Goal: Transaction & Acquisition: Purchase product/service

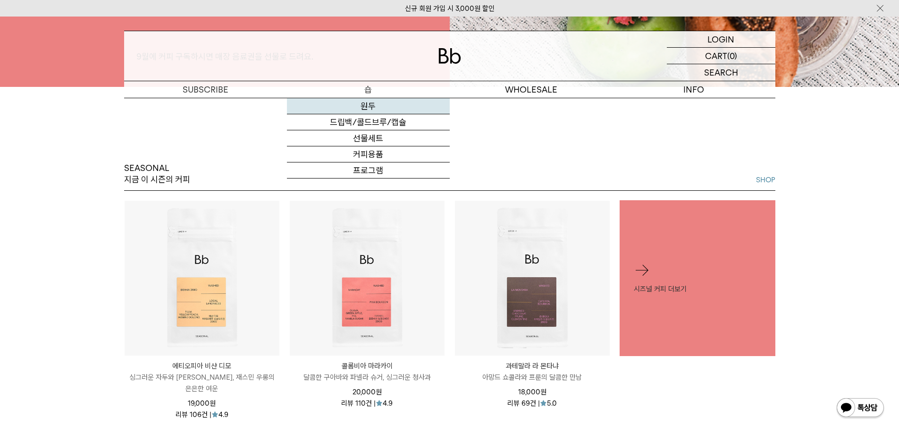
click at [363, 104] on link "원두" at bounding box center [368, 106] width 163 height 16
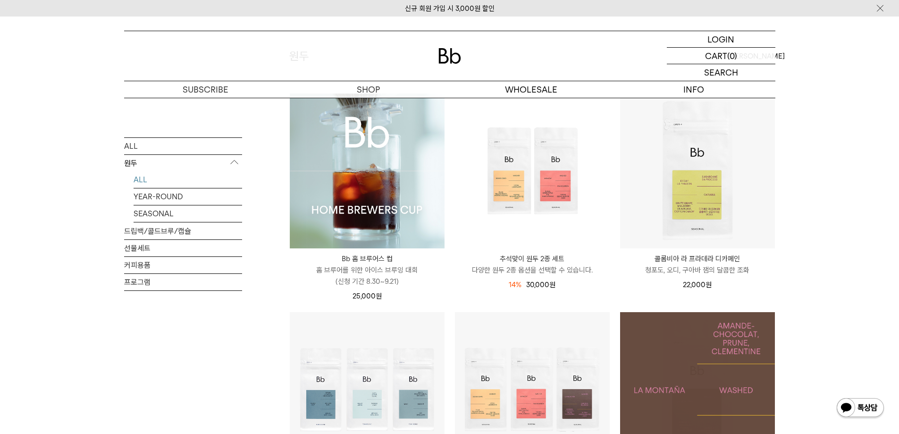
scroll to position [142, 0]
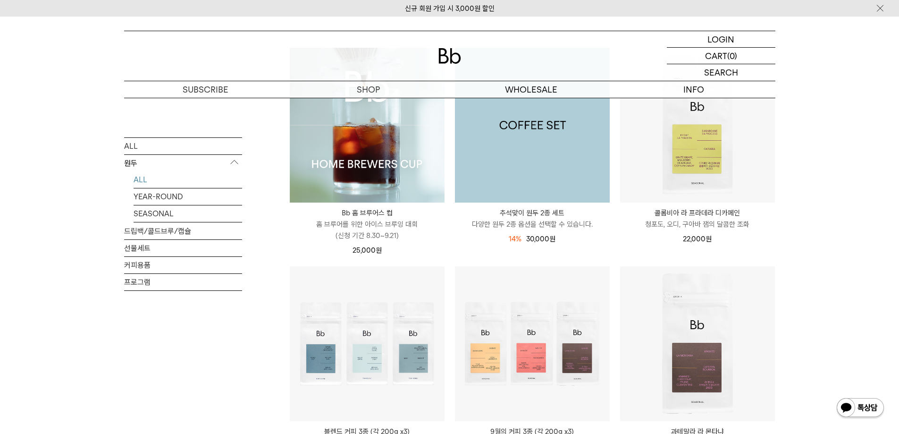
click at [537, 160] on img at bounding box center [532, 125] width 155 height 155
click at [546, 129] on img at bounding box center [532, 125] width 155 height 155
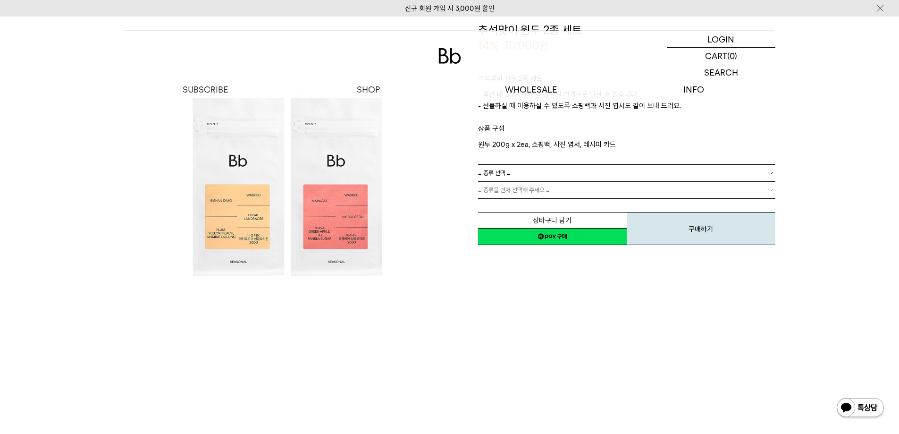
click at [303, 211] on img at bounding box center [287, 185] width 326 height 326
click at [286, 212] on img at bounding box center [287, 185] width 326 height 326
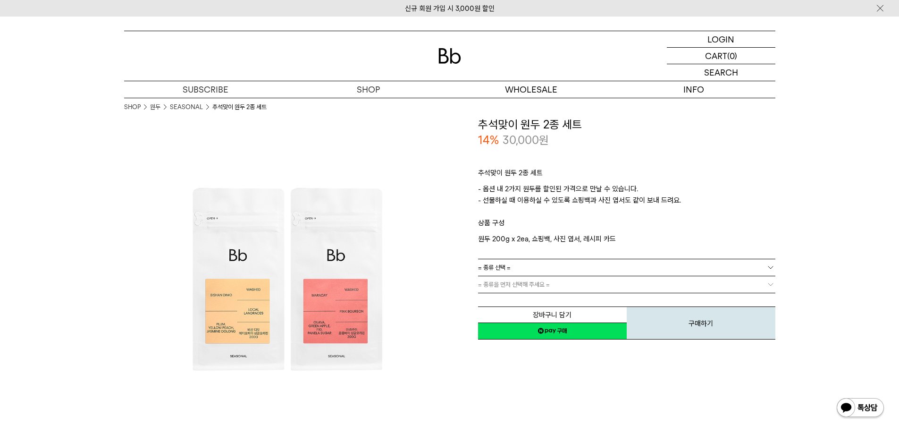
click at [305, 241] on img at bounding box center [287, 280] width 326 height 326
click at [467, 354] on div "**********" at bounding box center [613, 280] width 326 height 326
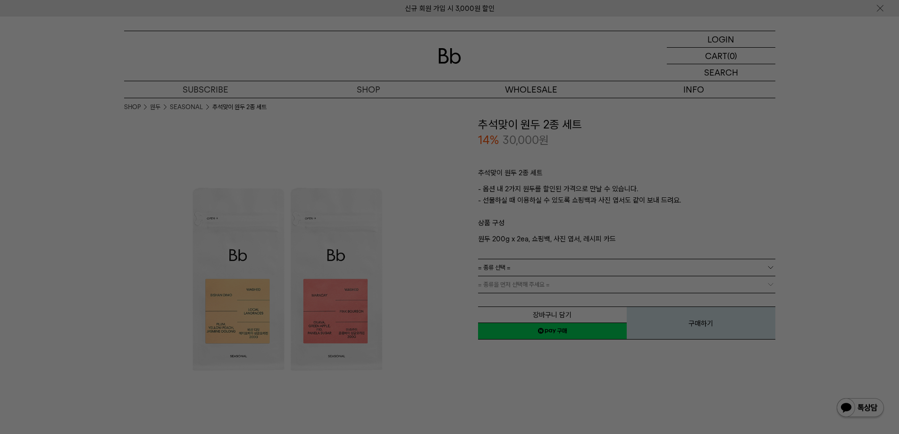
click at [463, 359] on div at bounding box center [449, 217] width 899 height 434
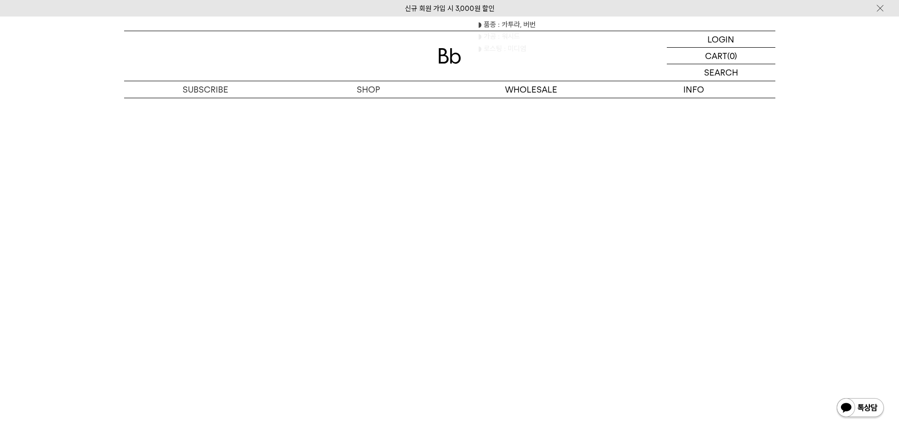
scroll to position [1463, 0]
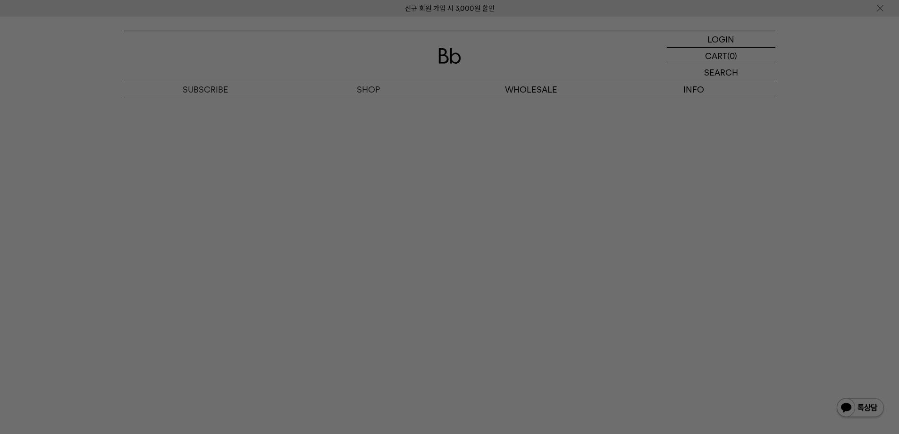
click at [359, 66] on div at bounding box center [449, 217] width 899 height 434
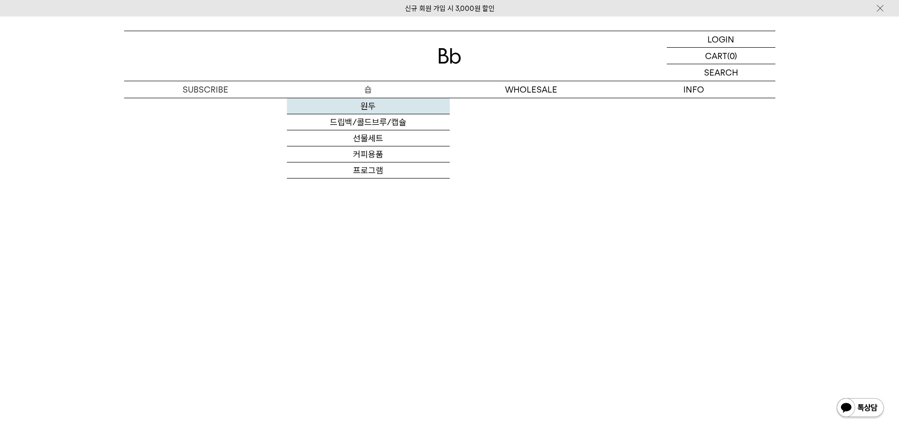
click at [369, 103] on link "원두" at bounding box center [368, 106] width 163 height 16
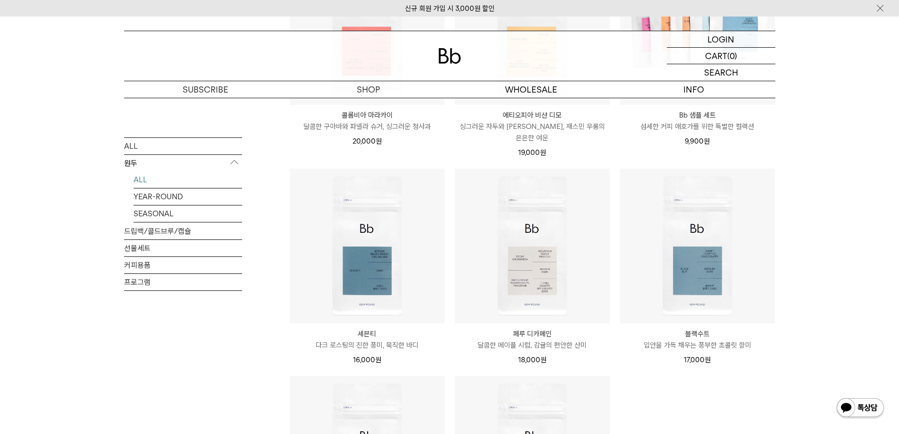
scroll to position [661, 0]
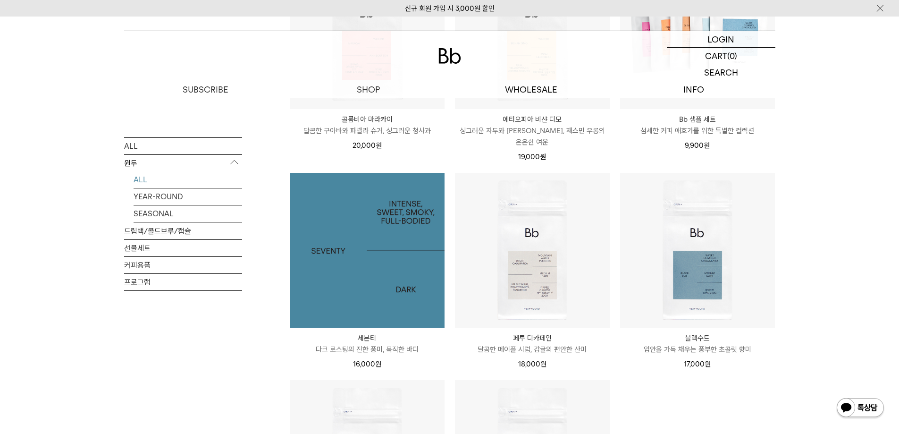
click at [399, 178] on img at bounding box center [367, 250] width 155 height 155
click at [393, 250] on img at bounding box center [367, 250] width 155 height 155
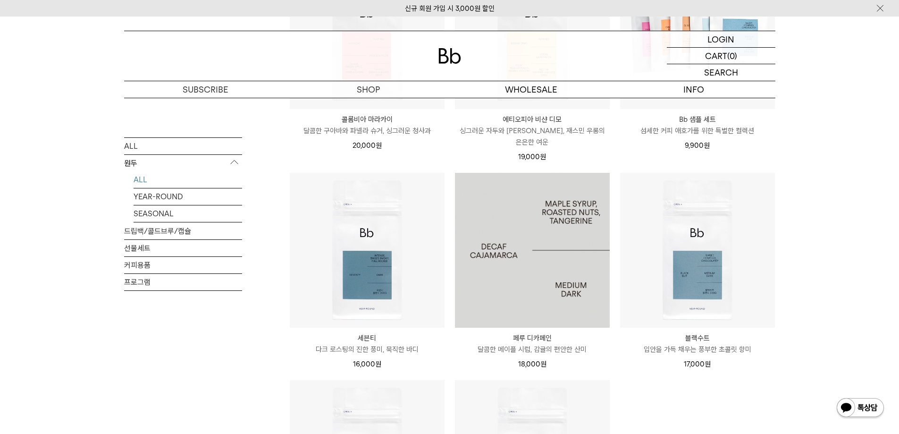
click at [497, 258] on img at bounding box center [532, 250] width 155 height 155
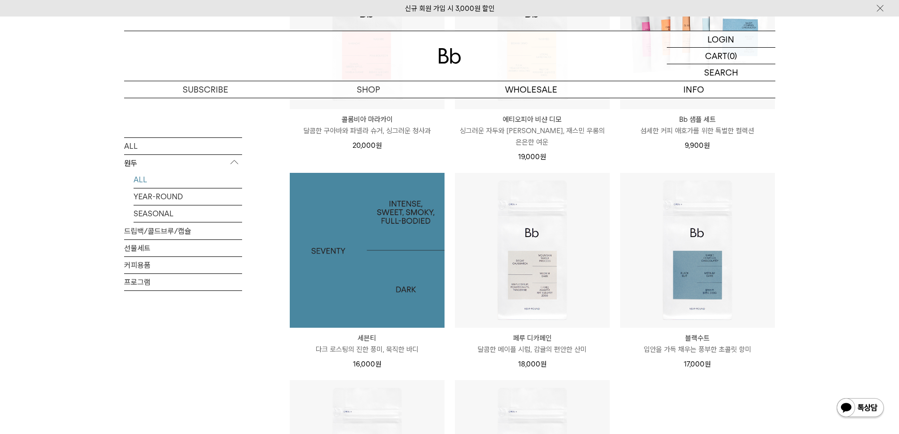
click at [360, 263] on img at bounding box center [367, 250] width 155 height 155
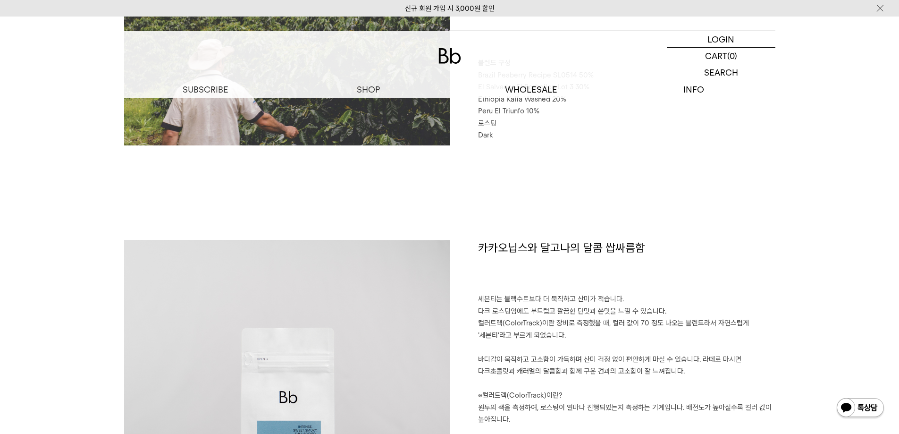
scroll to position [472, 0]
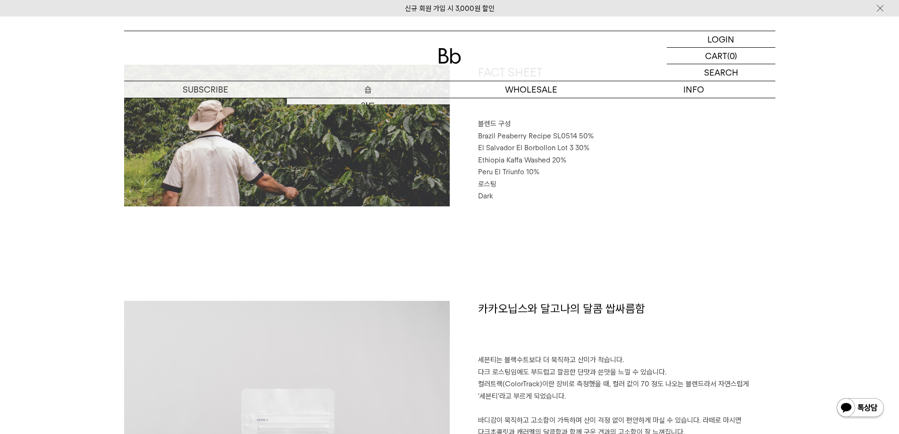
click at [372, 96] on p "숍" at bounding box center [368, 89] width 163 height 17
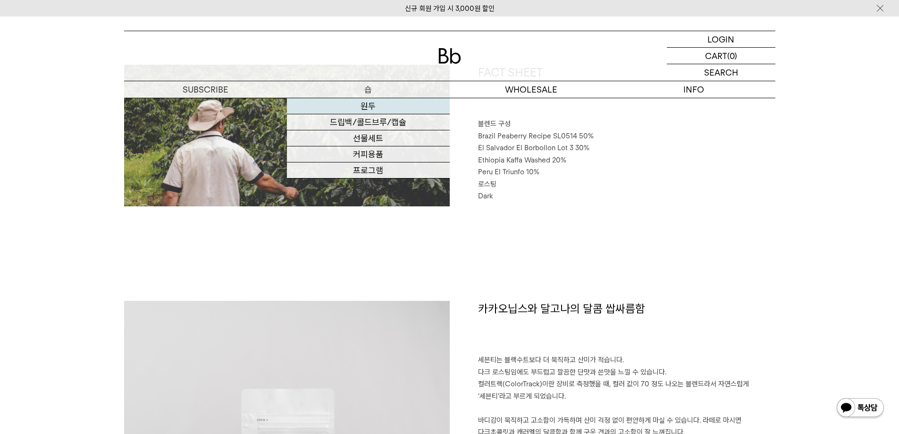
click at [368, 103] on link "원두" at bounding box center [368, 106] width 163 height 16
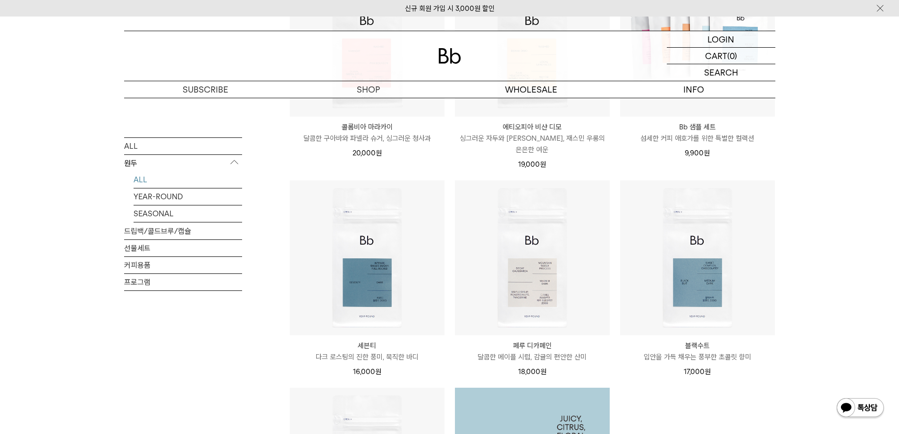
scroll to position [652, 0]
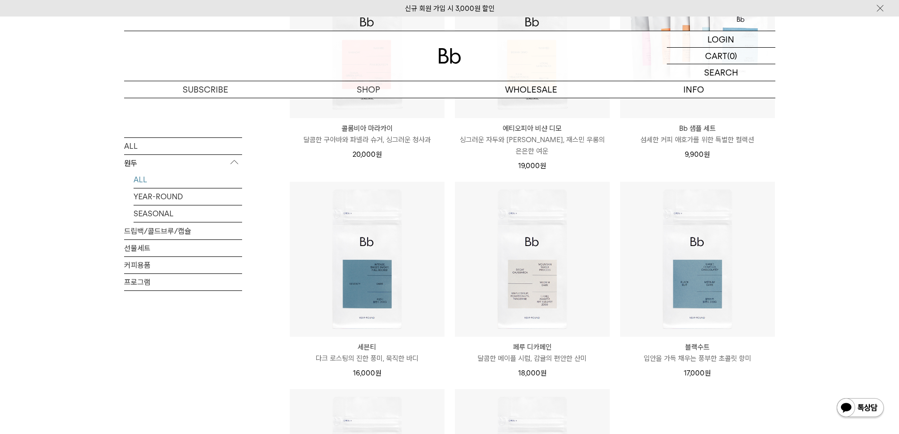
click at [686, 393] on ul "Bb 홈 브루어스 컵 Bb HOME BREWERS CUP 홈 브루어를 위한 아이스 브루잉 대회 (신청 기간 8.30~9.21) 25,000 원" at bounding box center [531, 66] width 495 height 1058
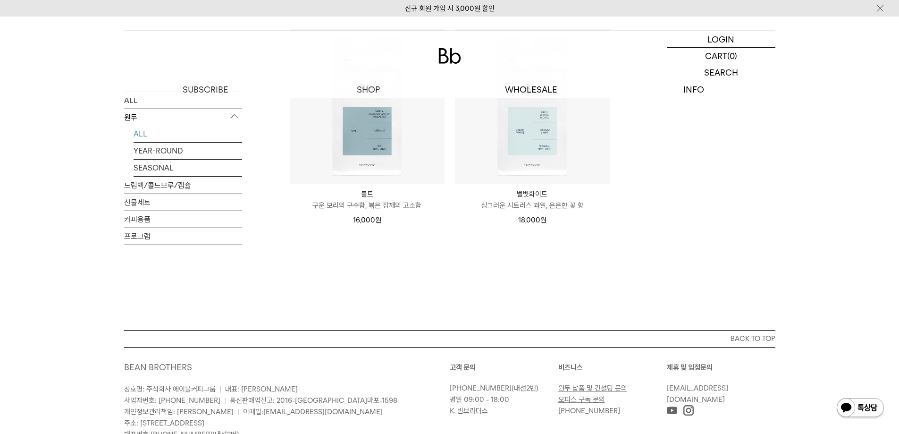
scroll to position [1076, 0]
